Goal: Book appointment/travel/reservation

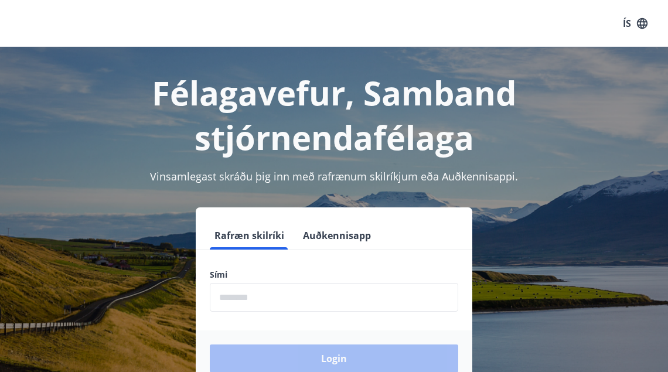
click at [225, 115] on h1 "Félagavefur, Samband stjórnendafélaga" at bounding box center [333, 114] width 639 height 89
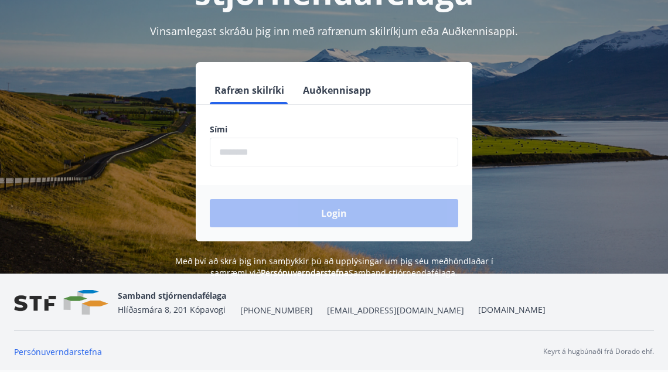
click at [289, 144] on input "phone" at bounding box center [334, 152] width 248 height 29
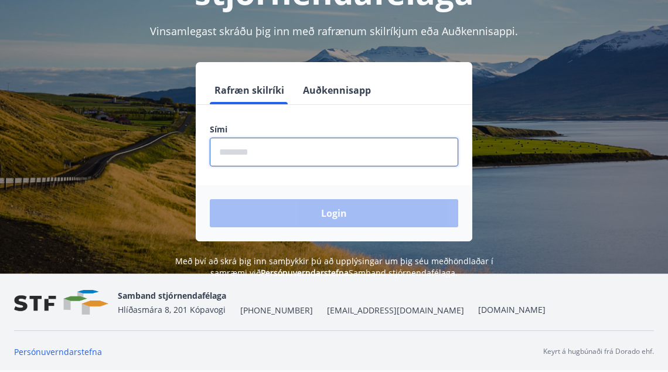
scroll to position [145, 0]
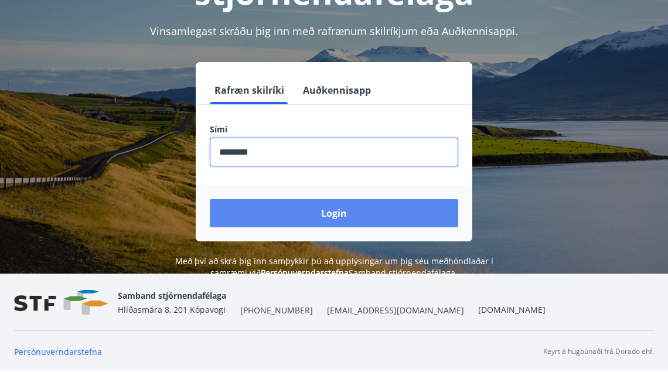
type input "********"
click at [299, 217] on button "Login" at bounding box center [334, 213] width 248 height 28
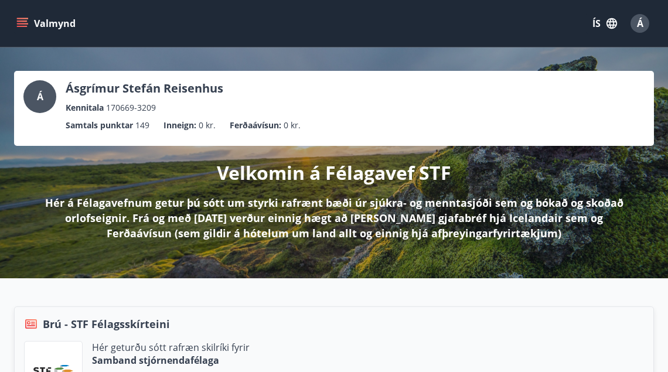
click at [21, 17] on button "Valmynd" at bounding box center [47, 23] width 66 height 21
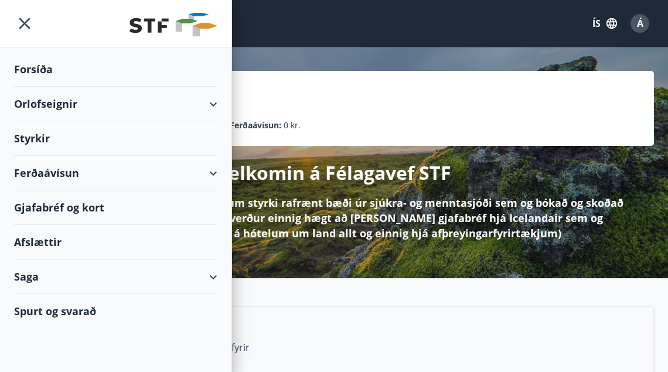
click at [72, 107] on div "Orlofseignir" at bounding box center [115, 104] width 203 height 35
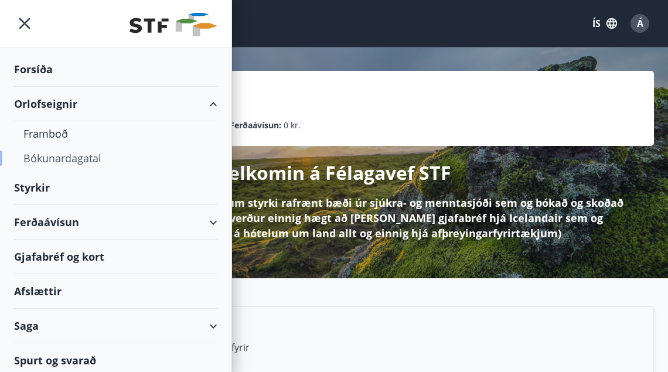
click at [49, 162] on div "Bókunardagatal" at bounding box center [115, 158] width 184 height 25
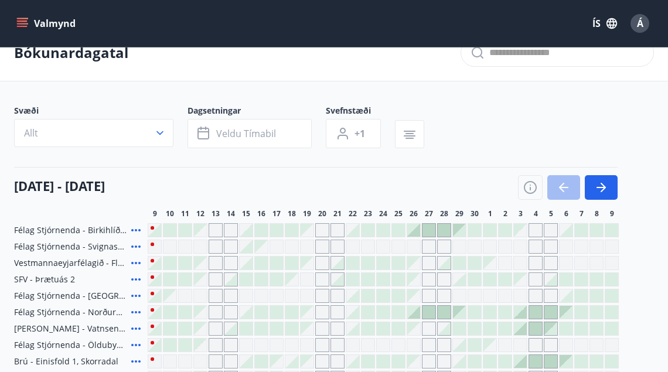
scroll to position [21, 0]
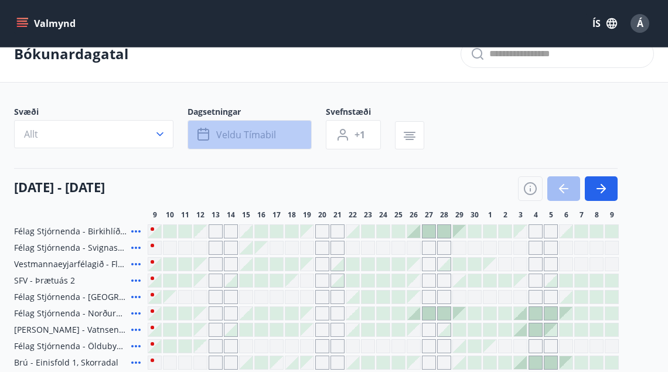
click at [255, 127] on button "Veldu tímabil" at bounding box center [249, 134] width 124 height 29
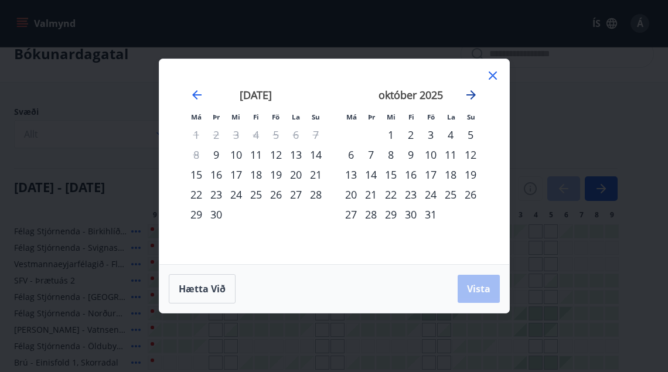
click at [467, 98] on icon "Move forward to switch to the next month." at bounding box center [471, 95] width 14 height 14
click at [470, 91] on icon "Move forward to switch to the next month." at bounding box center [471, 95] width 14 height 14
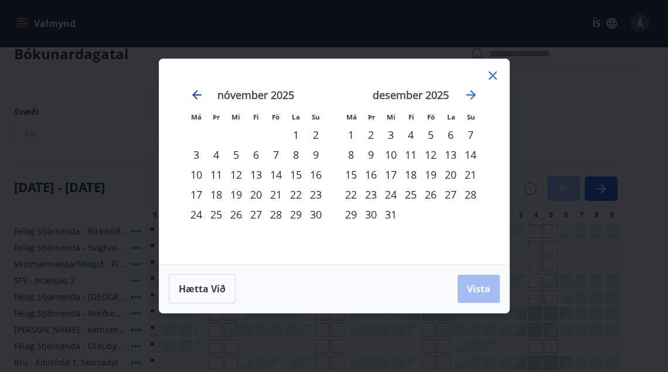
click at [198, 94] on icon "Move backward to switch to the previous month." at bounding box center [197, 95] width 14 height 14
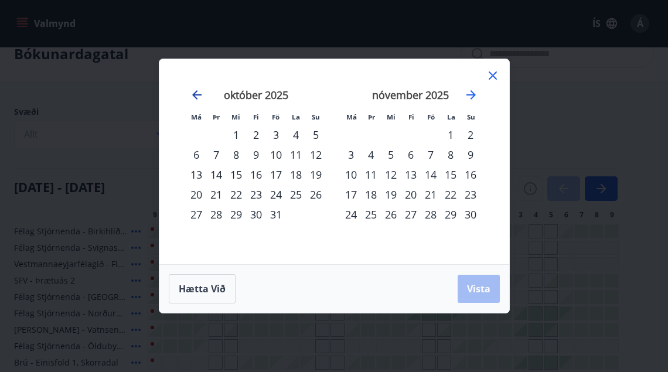
click at [198, 94] on icon "Move backward to switch to the previous month." at bounding box center [197, 95] width 14 height 14
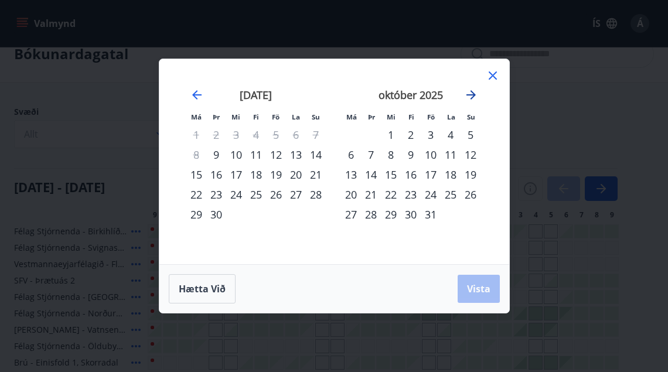
click at [464, 92] on icon "Move forward to switch to the next month." at bounding box center [471, 95] width 14 height 14
click at [468, 95] on icon "Move forward to switch to the next month." at bounding box center [470, 94] width 9 height 9
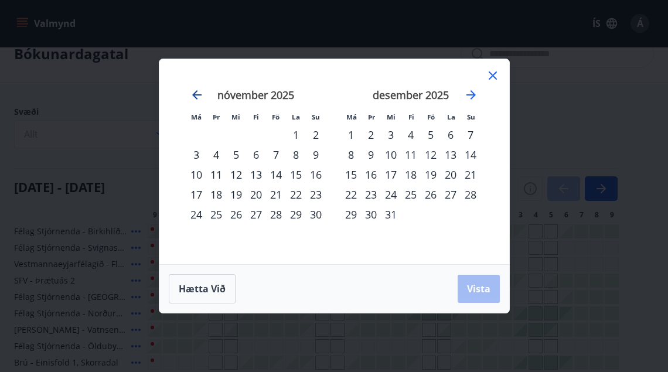
click at [198, 93] on icon "Move backward to switch to the previous month." at bounding box center [197, 95] width 14 height 14
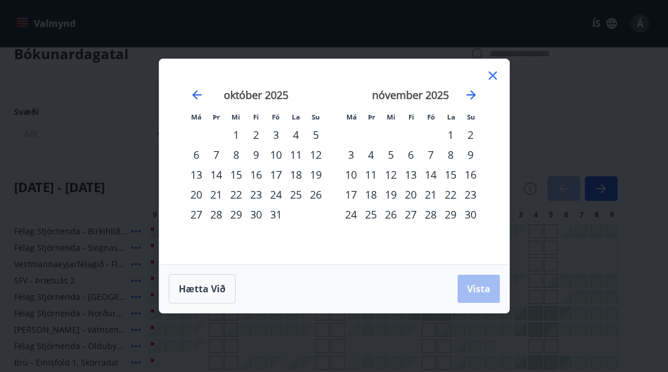
click at [452, 136] on div "1" at bounding box center [450, 135] width 20 height 20
click at [470, 91] on icon "Move forward to switch to the next month." at bounding box center [470, 94] width 9 height 9
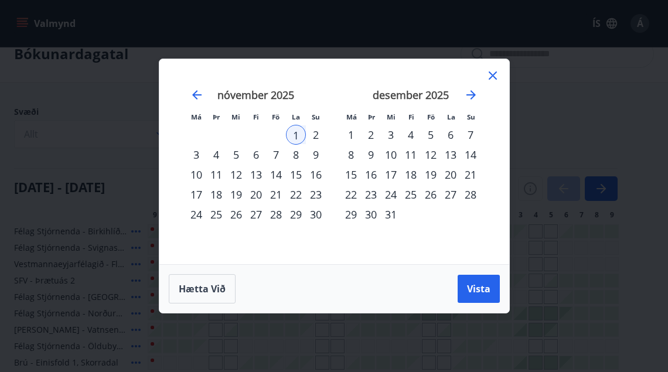
click at [389, 213] on div "31" at bounding box center [391, 214] width 20 height 20
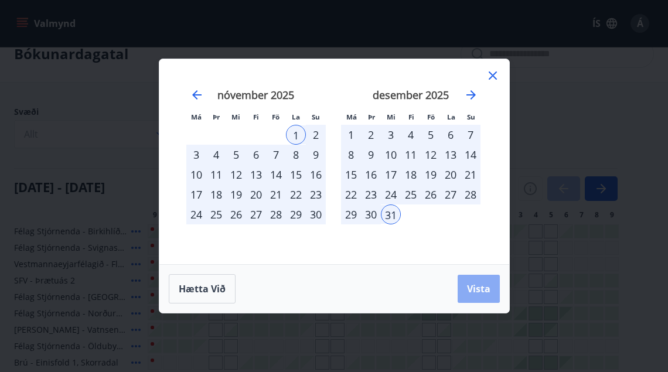
click at [469, 287] on span "Vista" at bounding box center [478, 288] width 23 height 13
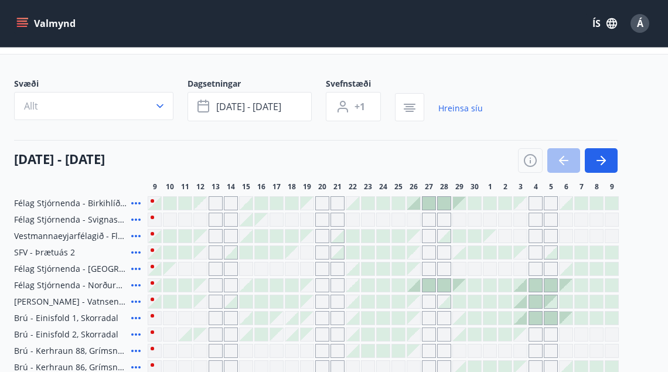
scroll to position [73, 0]
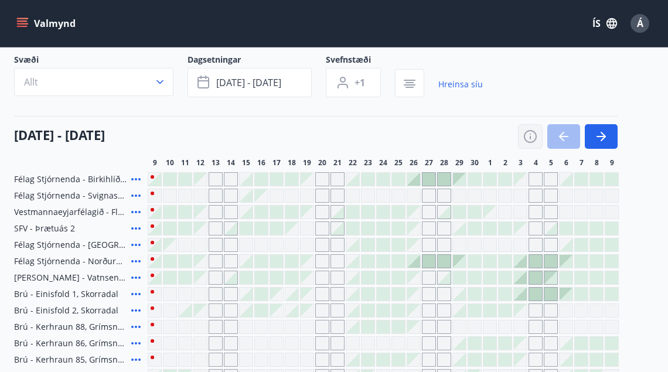
click at [524, 136] on icon "button" at bounding box center [530, 136] width 13 height 13
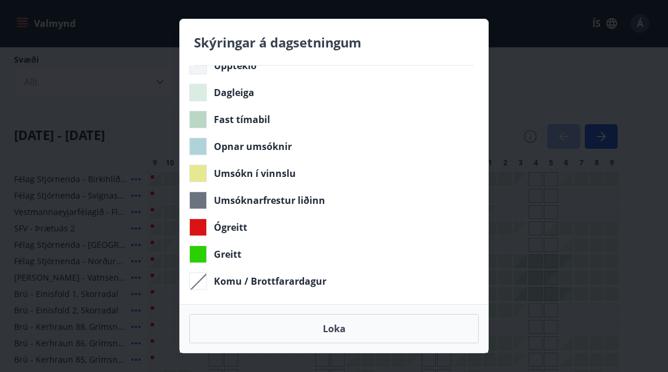
scroll to position [23, 0]
click at [282, 332] on button "Loka" at bounding box center [333, 328] width 289 height 29
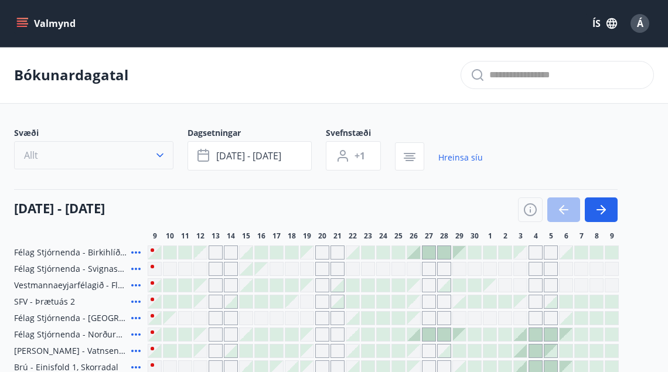
scroll to position [0, 0]
click at [172, 154] on button "Allt" at bounding box center [93, 155] width 159 height 28
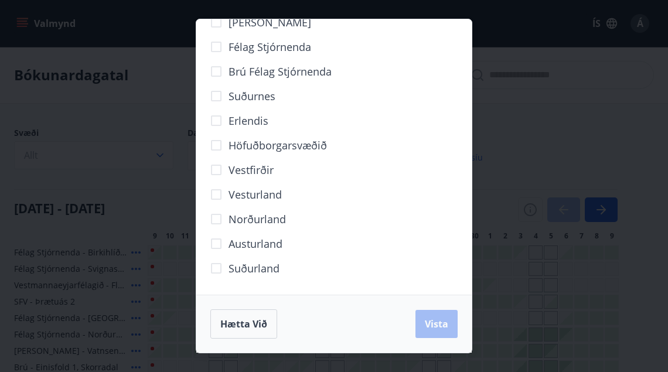
scroll to position [97, 0]
click at [263, 216] on span "Norðurland" at bounding box center [256, 218] width 57 height 15
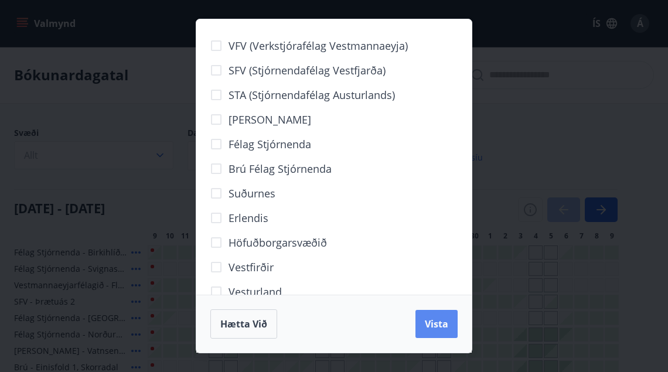
scroll to position [0, 0]
click at [424, 314] on button "Vista" at bounding box center [436, 324] width 42 height 28
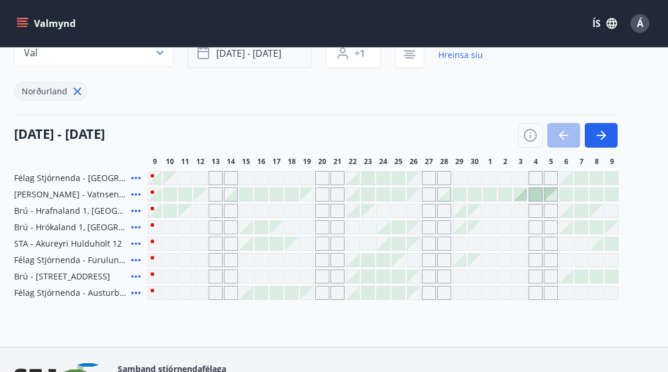
scroll to position [101, 0]
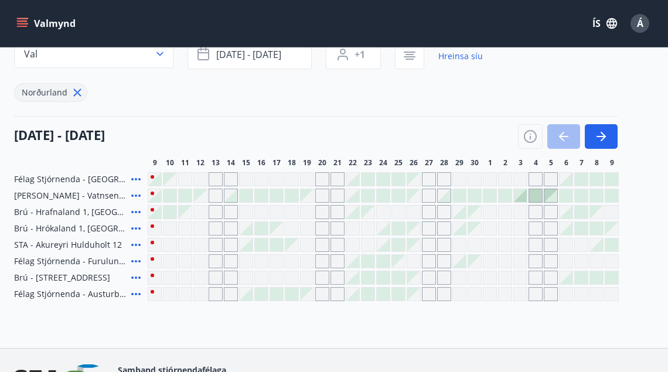
click at [135, 293] on icon at bounding box center [136, 294] width 14 height 14
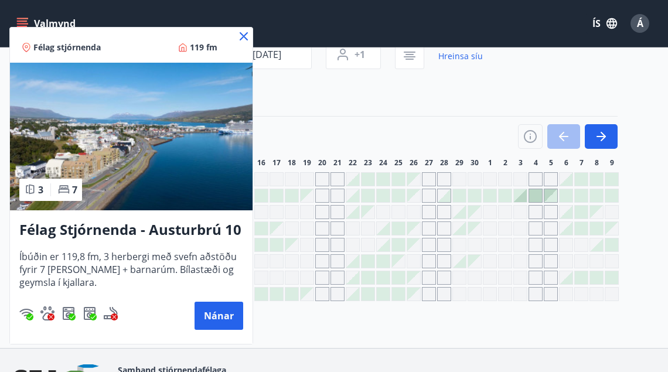
click at [243, 35] on icon at bounding box center [244, 36] width 14 height 14
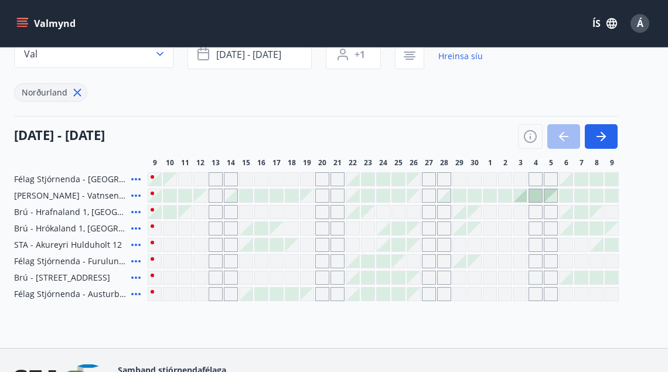
click at [249, 300] on div at bounding box center [245, 294] width 13 height 13
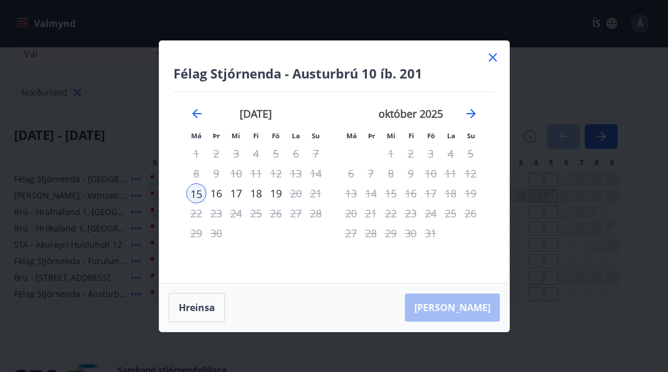
click at [495, 52] on icon at bounding box center [492, 57] width 14 height 14
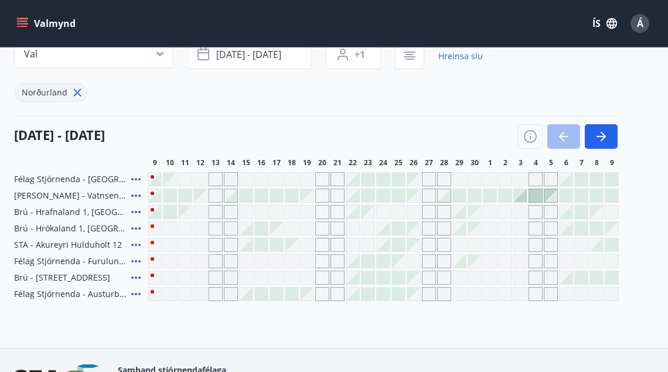
click at [168, 294] on div "Gráir dagar eru ekki bókanlegir" at bounding box center [170, 294] width 14 height 14
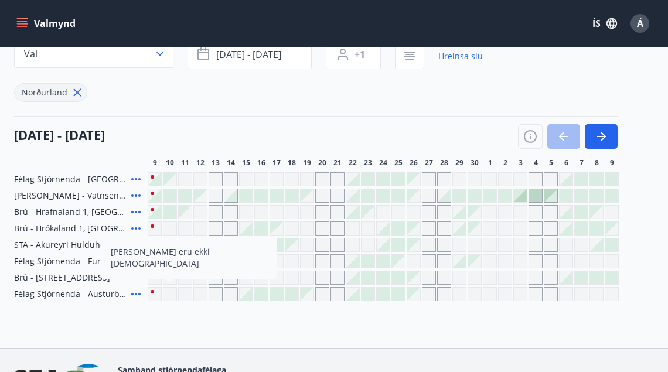
click at [218, 289] on div "Gráir dagar eru ekki bókanlegir" at bounding box center [215, 294] width 14 height 14
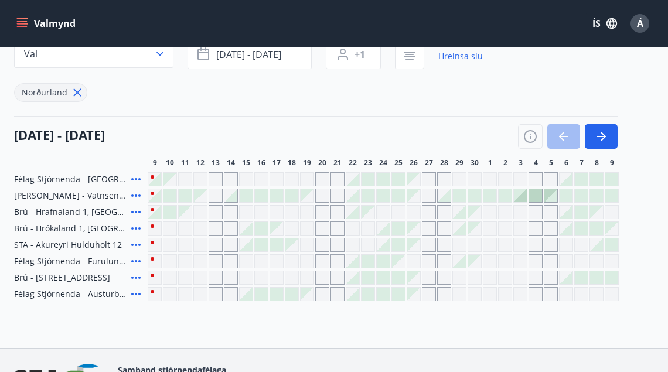
click at [248, 295] on div at bounding box center [245, 294] width 13 height 13
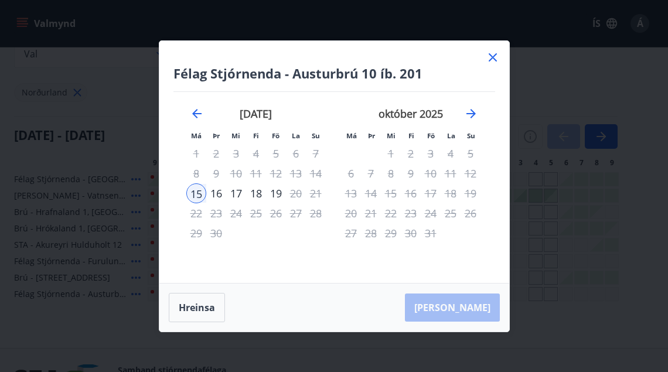
click at [492, 62] on icon at bounding box center [492, 57] width 14 height 14
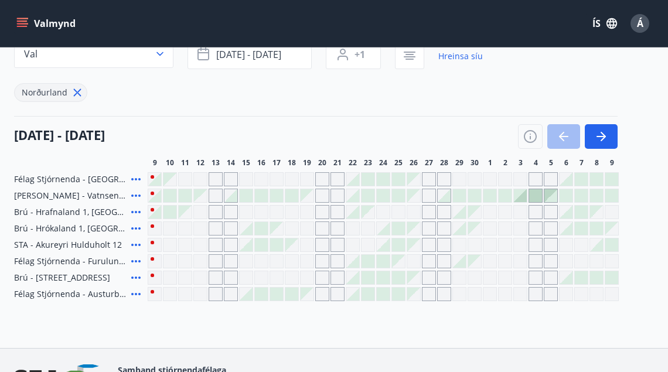
click at [138, 278] on icon at bounding box center [136, 278] width 14 height 14
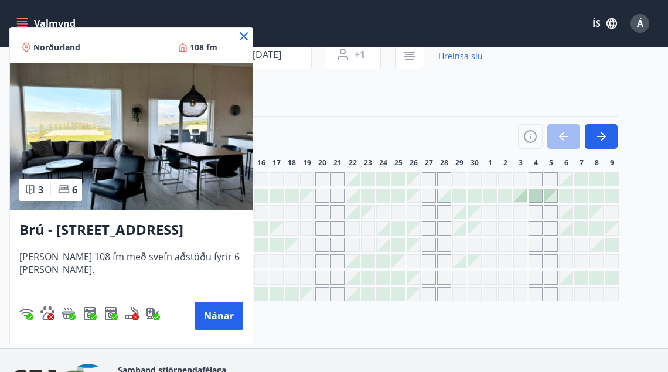
click at [310, 128] on div at bounding box center [334, 186] width 668 height 372
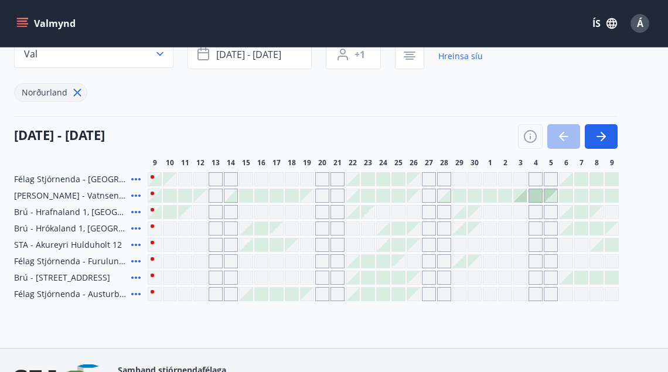
click at [355, 275] on div at bounding box center [352, 277] width 13 height 13
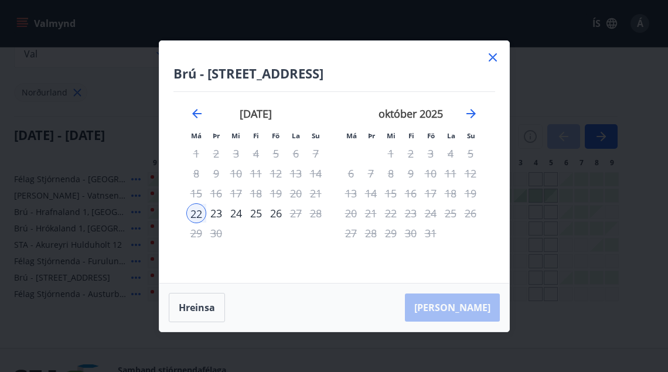
click at [489, 57] on icon at bounding box center [492, 57] width 14 height 14
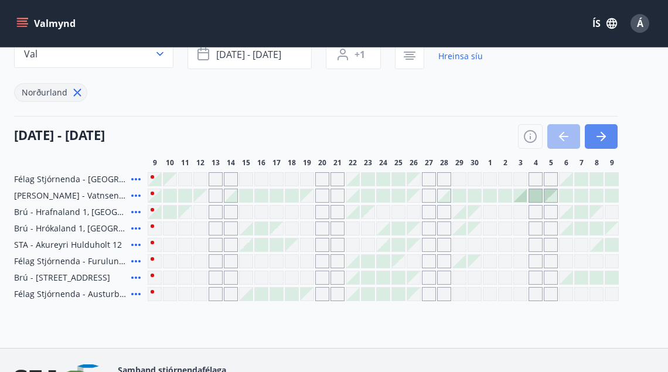
click at [608, 135] on button "button" at bounding box center [600, 136] width 33 height 25
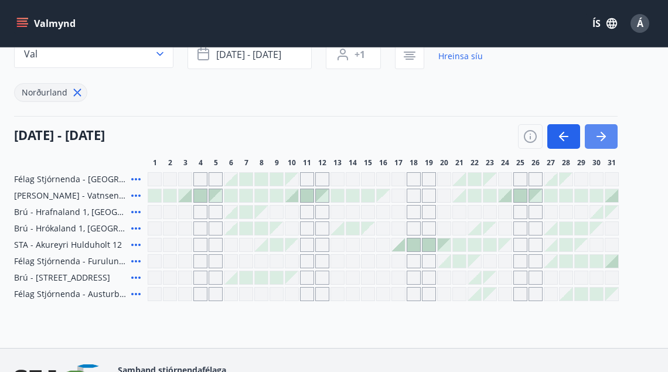
click at [608, 135] on button "button" at bounding box center [600, 136] width 33 height 25
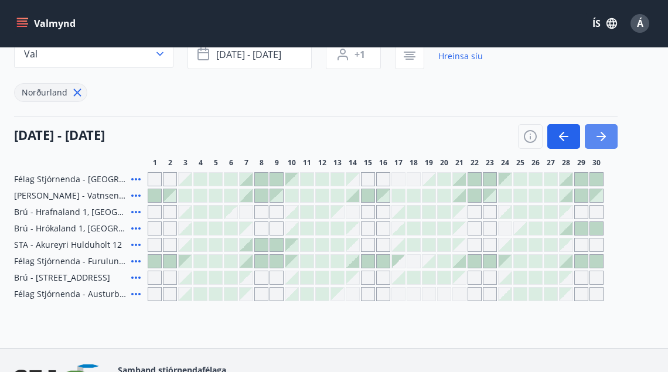
click at [605, 129] on icon "button" at bounding box center [601, 136] width 14 height 14
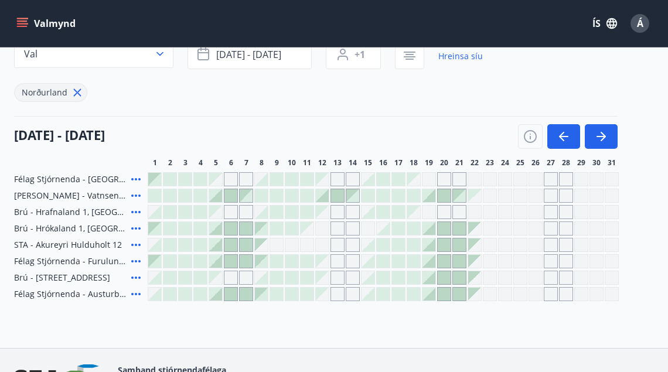
click at [282, 286] on div "Félag Stjórnenda - Hvassaland 7 Berg - Vatnsendi Ólafsfirði Brú - Hrafnaland 1,…" at bounding box center [333, 236] width 639 height 129
click at [286, 295] on div at bounding box center [291, 294] width 13 height 13
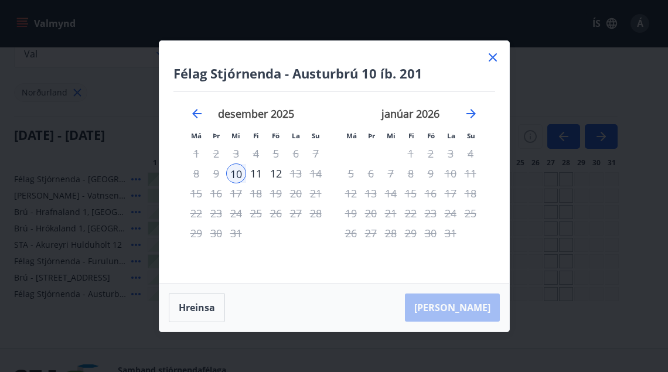
click at [488, 55] on icon at bounding box center [492, 57] width 14 height 14
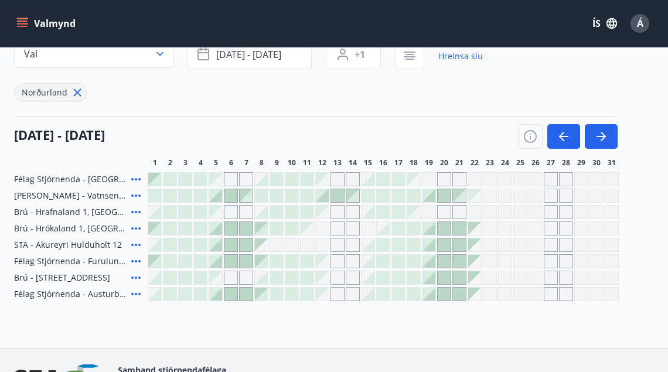
click at [242, 292] on div at bounding box center [245, 294] width 13 height 13
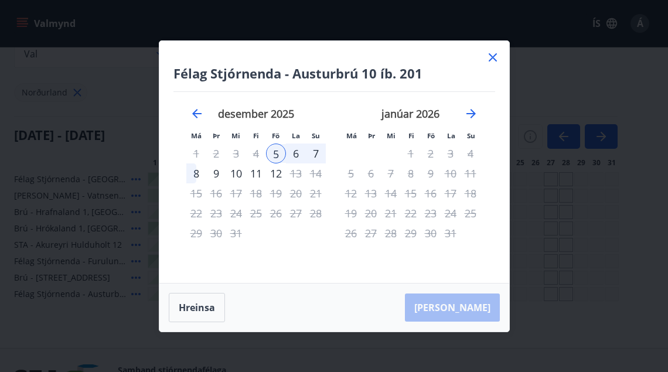
click at [496, 51] on icon at bounding box center [492, 57] width 14 height 14
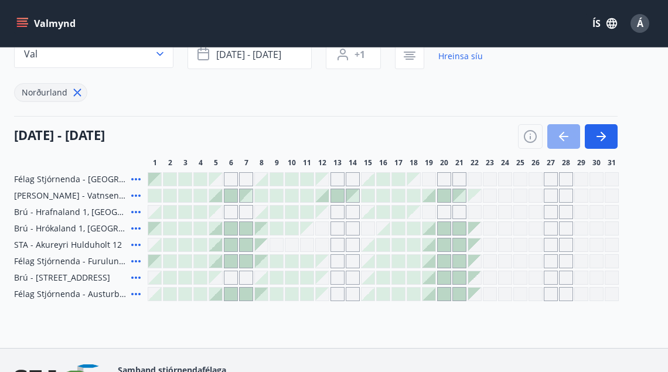
click at [576, 139] on button "button" at bounding box center [563, 136] width 33 height 25
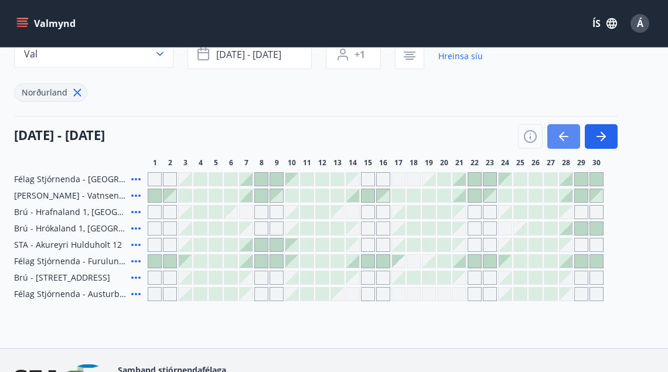
click at [576, 139] on button "button" at bounding box center [563, 136] width 33 height 25
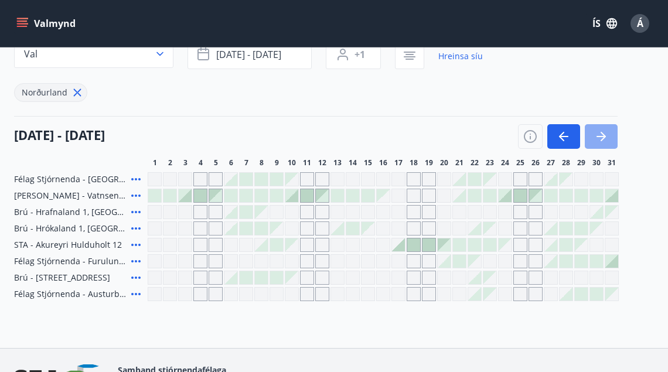
click at [612, 141] on button "button" at bounding box center [600, 136] width 33 height 25
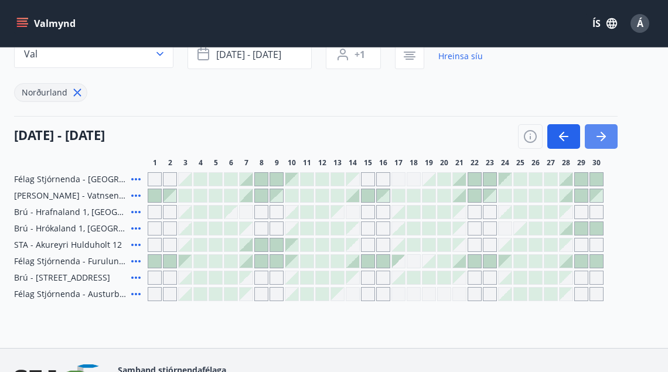
click at [612, 141] on button "button" at bounding box center [600, 136] width 33 height 25
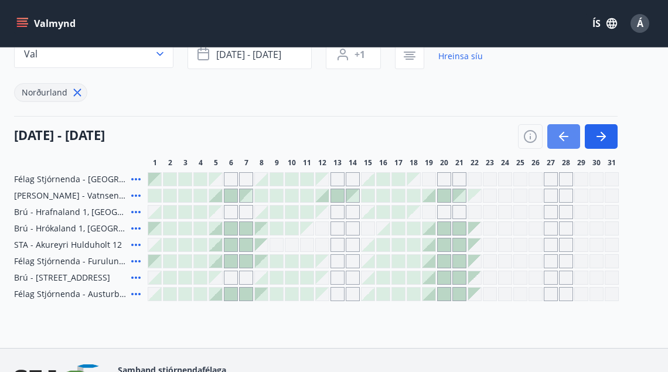
click at [557, 133] on icon "button" at bounding box center [563, 136] width 14 height 14
